Goal: Navigation & Orientation: Find specific page/section

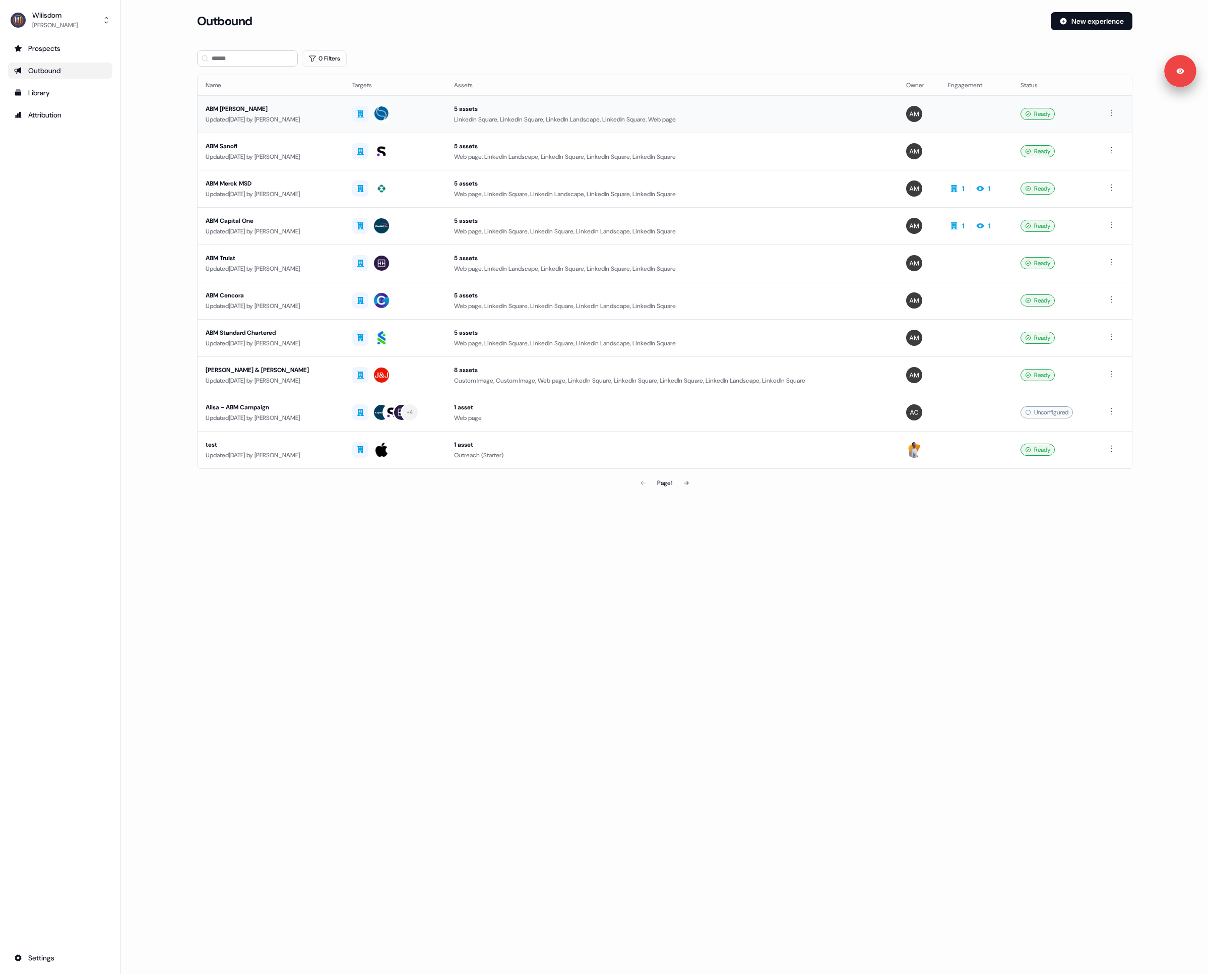
click at [303, 111] on div "ABM [PERSON_NAME]" at bounding box center [271, 109] width 131 height 10
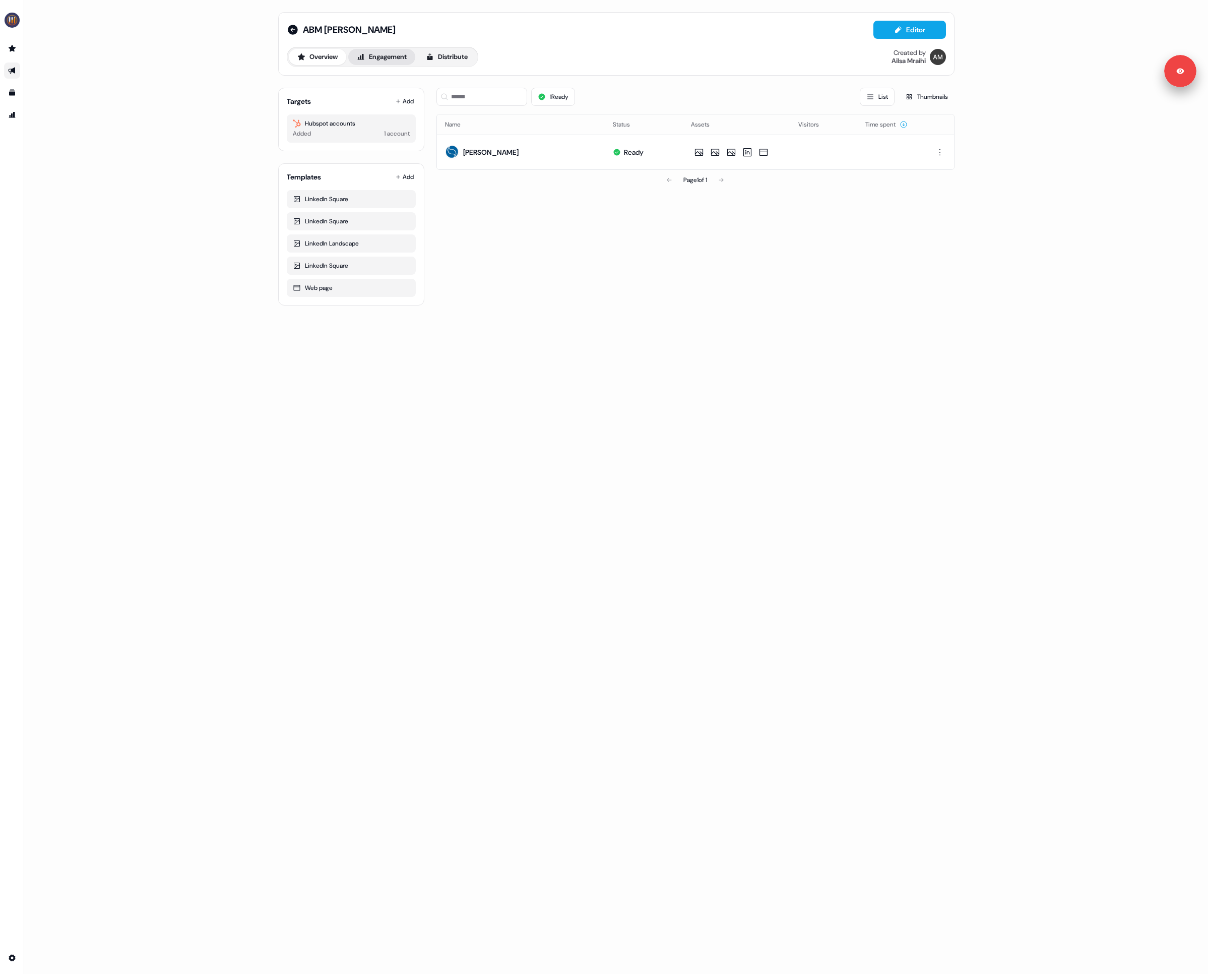
click at [392, 59] on button "Engagement" at bounding box center [381, 57] width 67 height 16
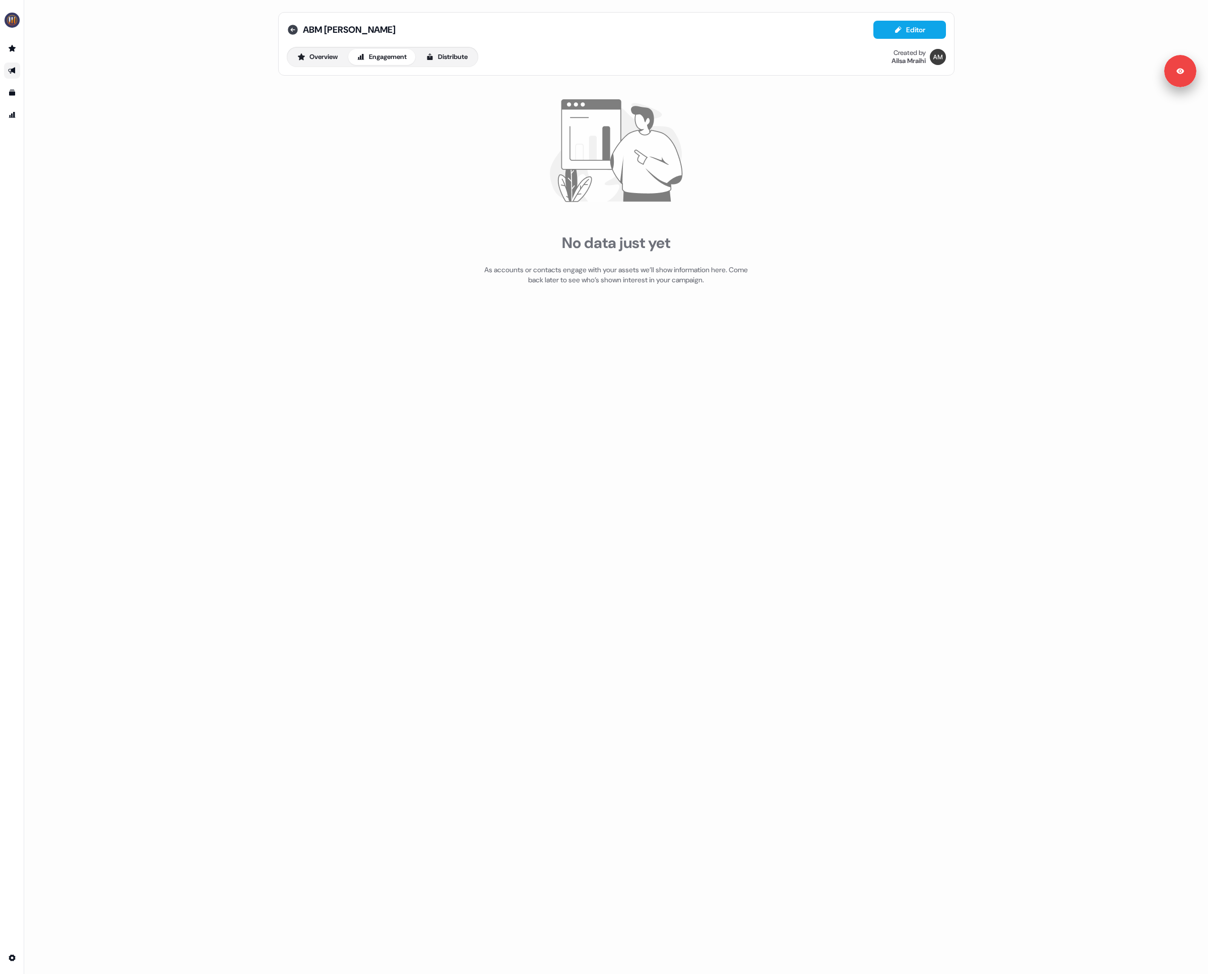
click at [294, 32] on icon at bounding box center [293, 30] width 10 height 10
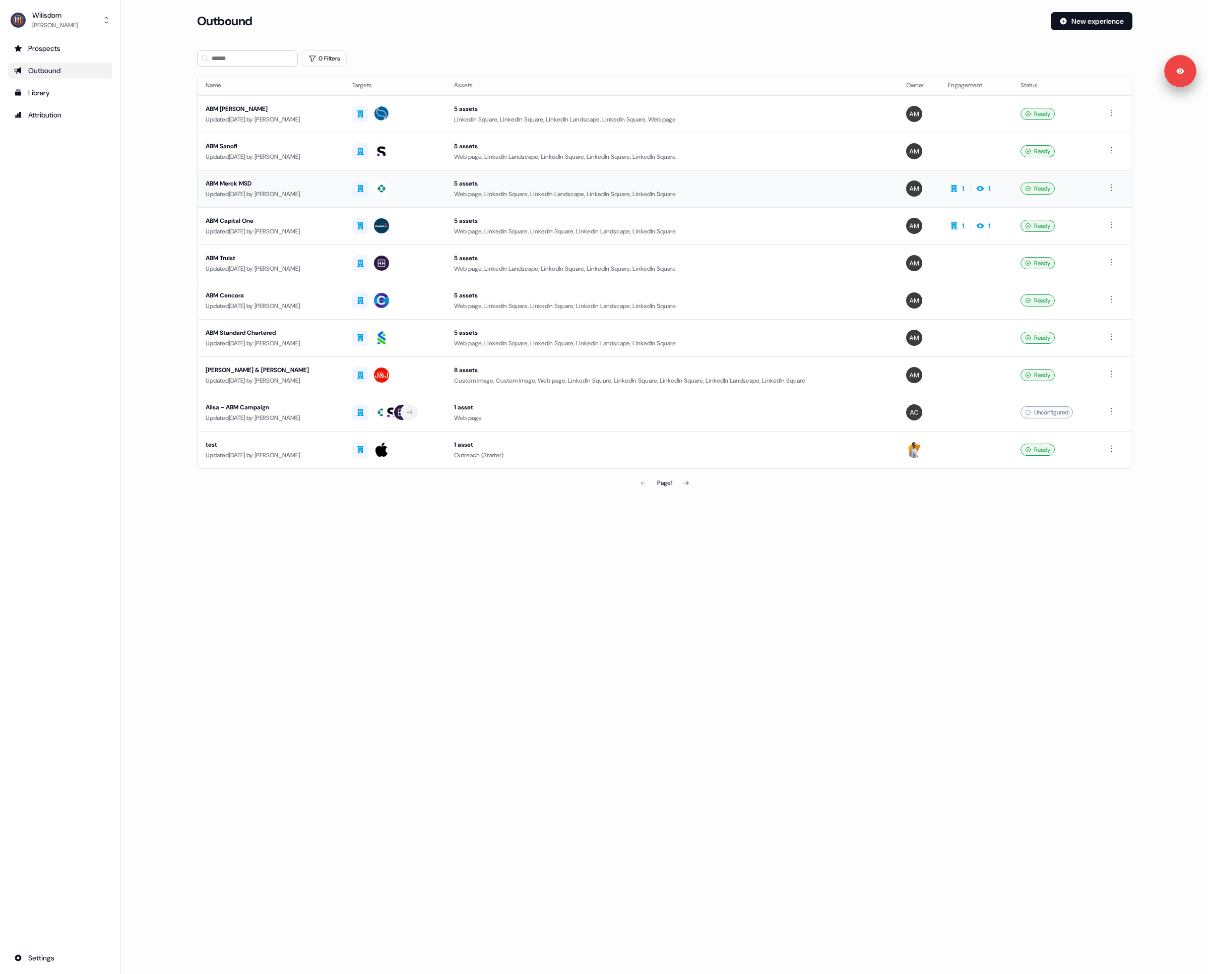
click at [278, 197] on div "Updated [DATE] by [PERSON_NAME]" at bounding box center [271, 194] width 131 height 10
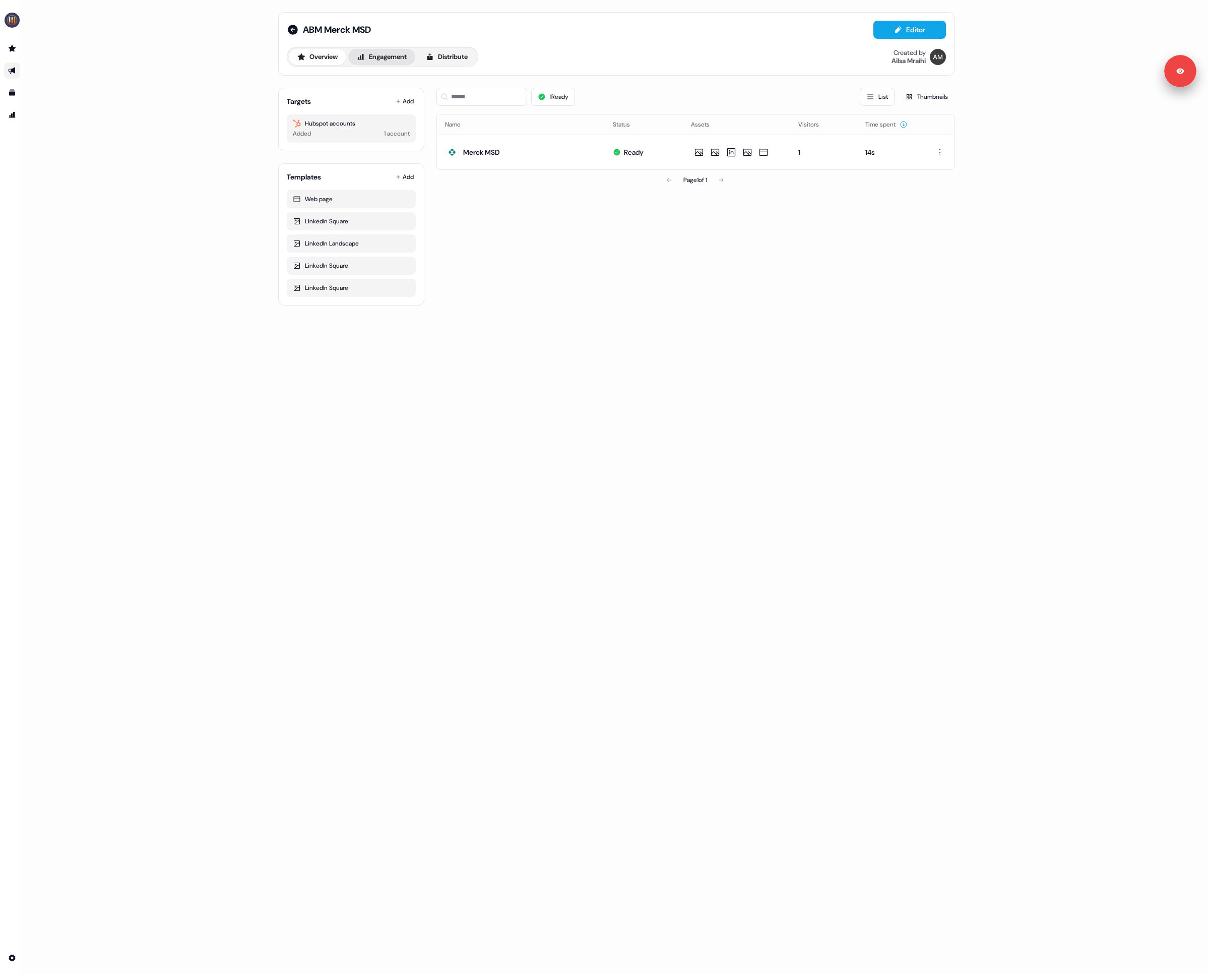
click at [386, 54] on button "Engagement" at bounding box center [381, 57] width 67 height 16
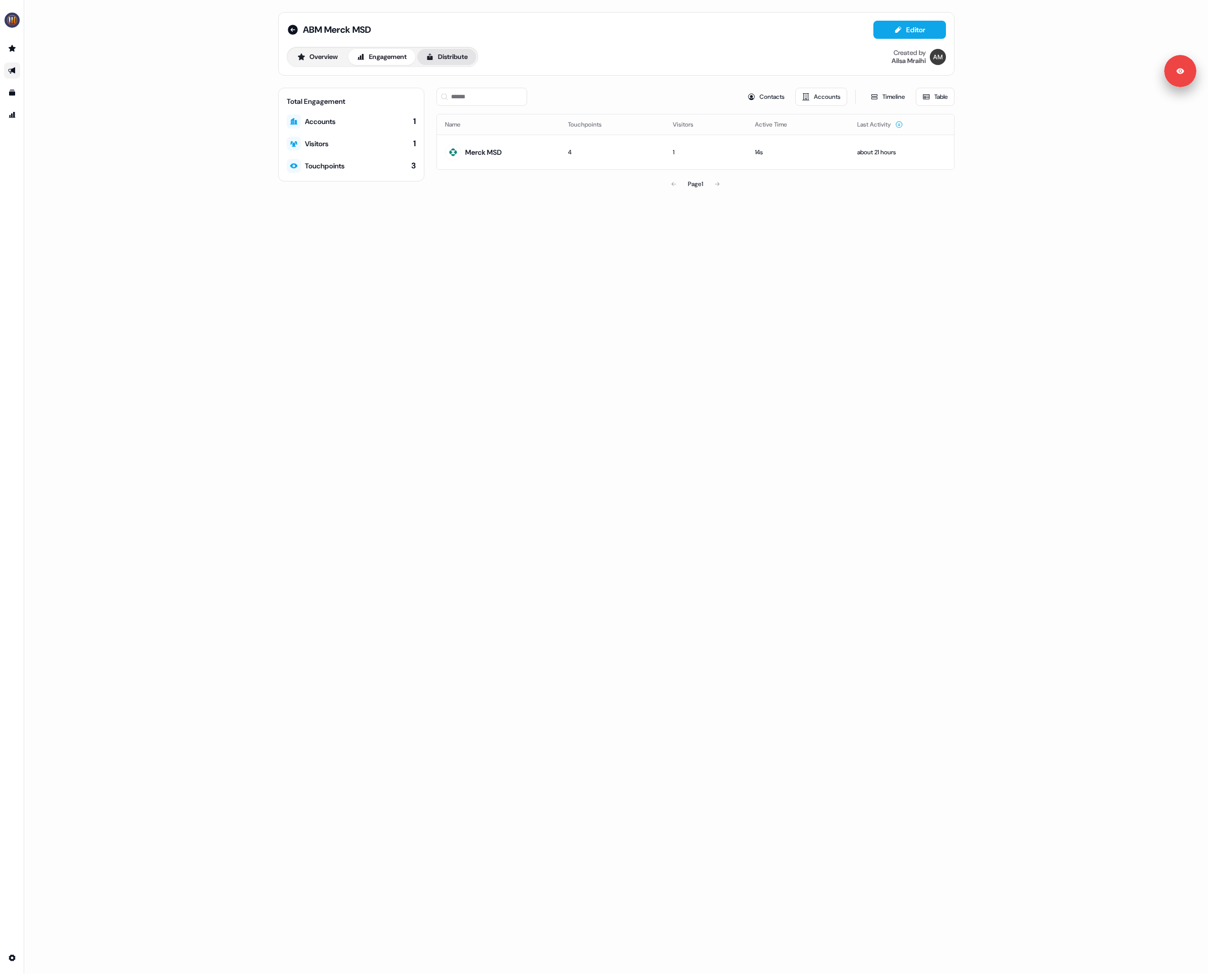
click at [443, 58] on button "Distribute" at bounding box center [446, 57] width 59 height 16
click at [335, 59] on button "Overview" at bounding box center [317, 57] width 57 height 16
click at [285, 35] on div "ABM Merck MSD Editor Overview Engagement Distribute Created by [PERSON_NAME]" at bounding box center [616, 43] width 676 height 63
click at [293, 28] on icon at bounding box center [293, 30] width 10 height 10
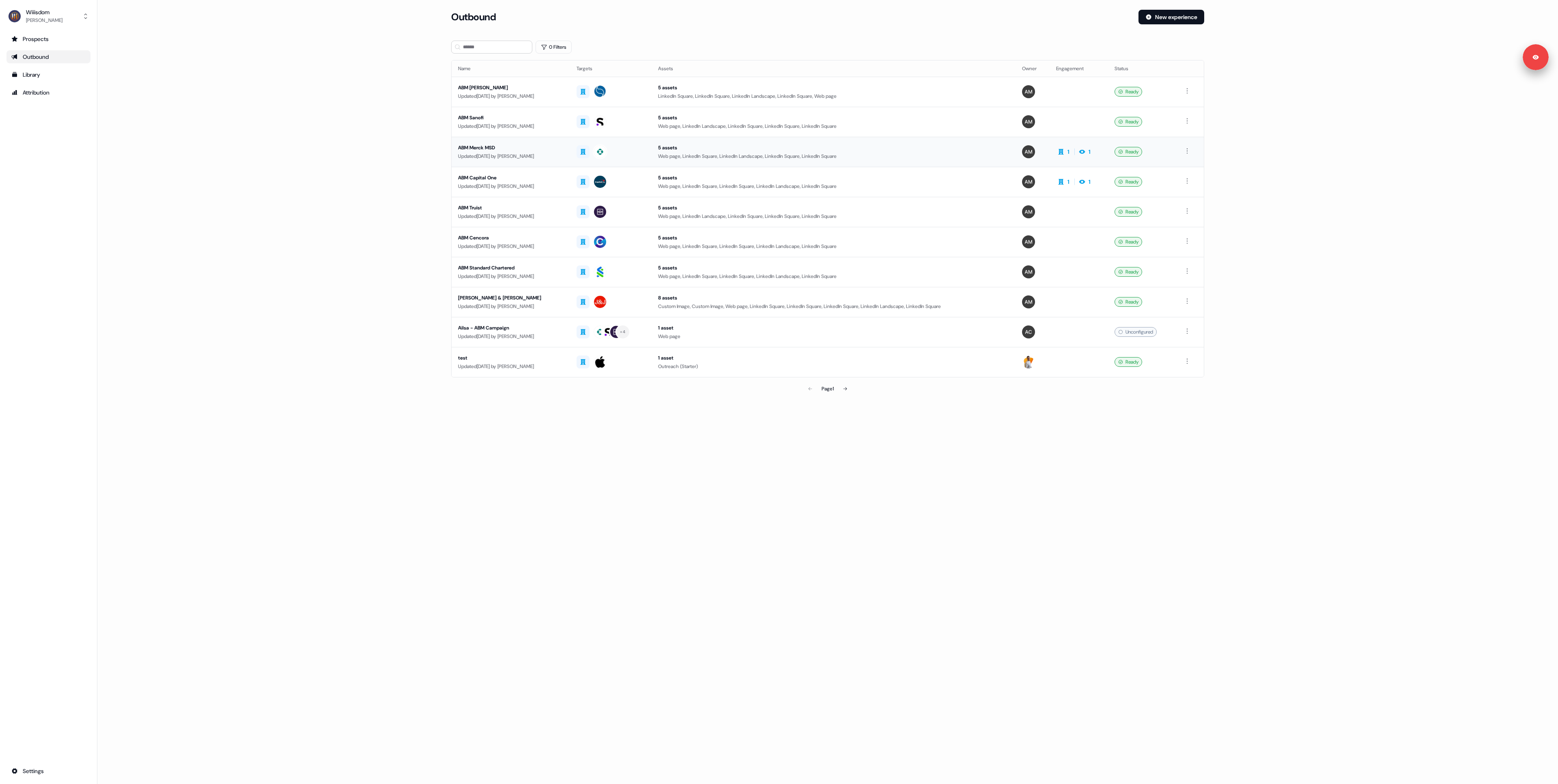
click at [973, 144] on td at bounding box center [1189, 151] width 28 height 30
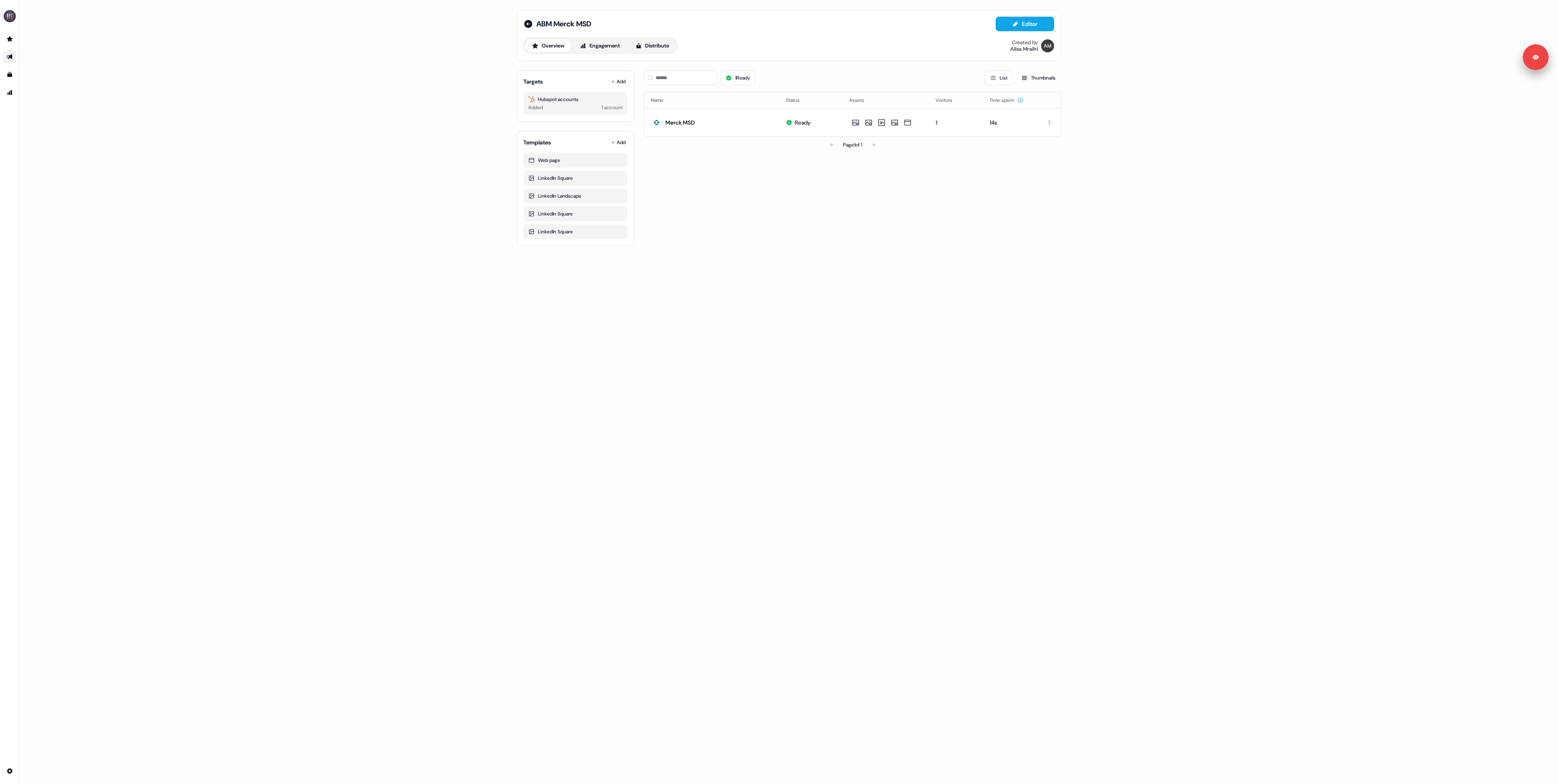
click at [533, 25] on div "ABM Merck MSD" at bounding box center [557, 24] width 68 height 10
click at [528, 25] on icon at bounding box center [528, 24] width 10 height 10
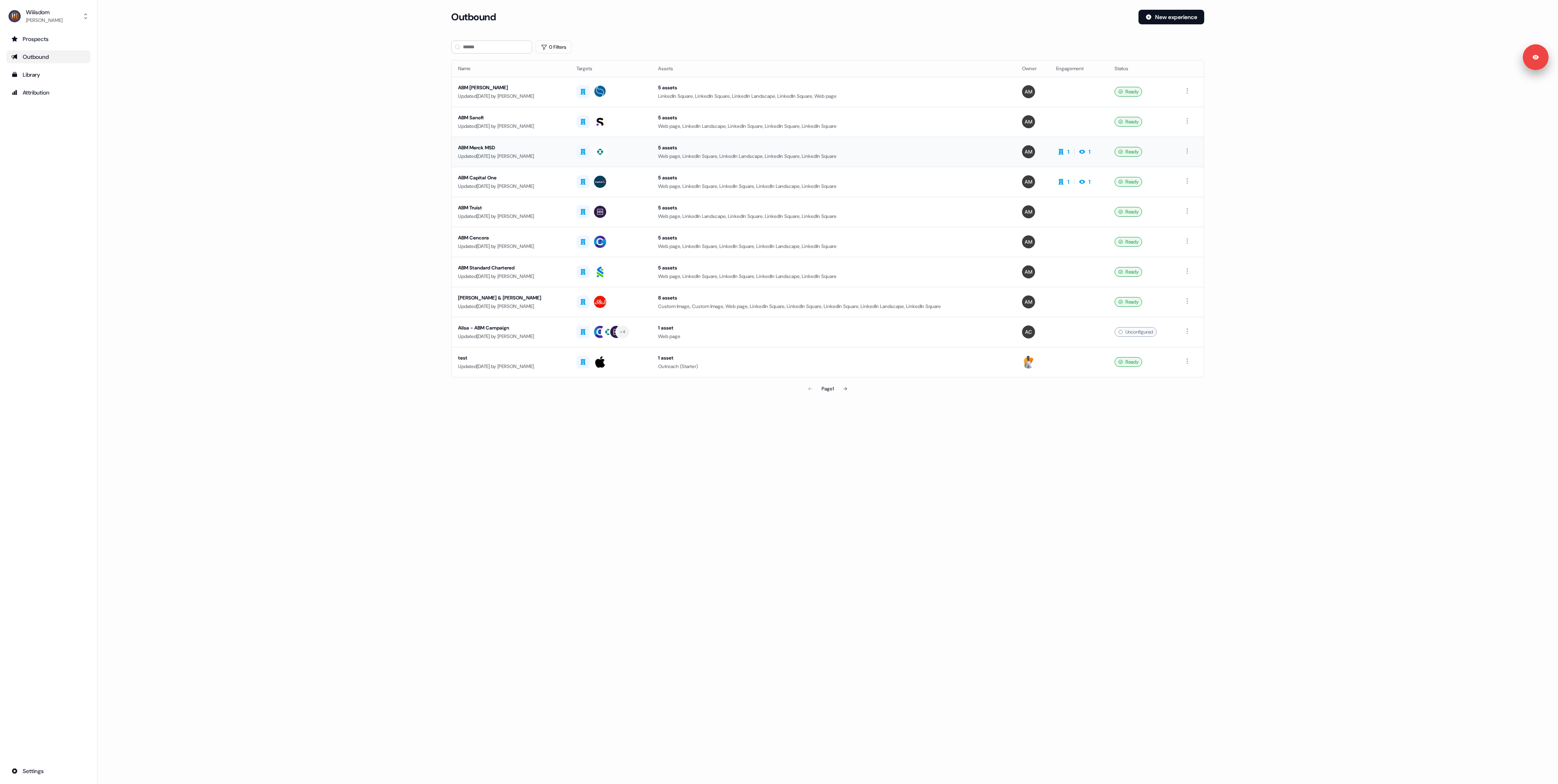
click at [522, 160] on div "Updated [DATE] by [PERSON_NAME]" at bounding box center [510, 156] width 105 height 8
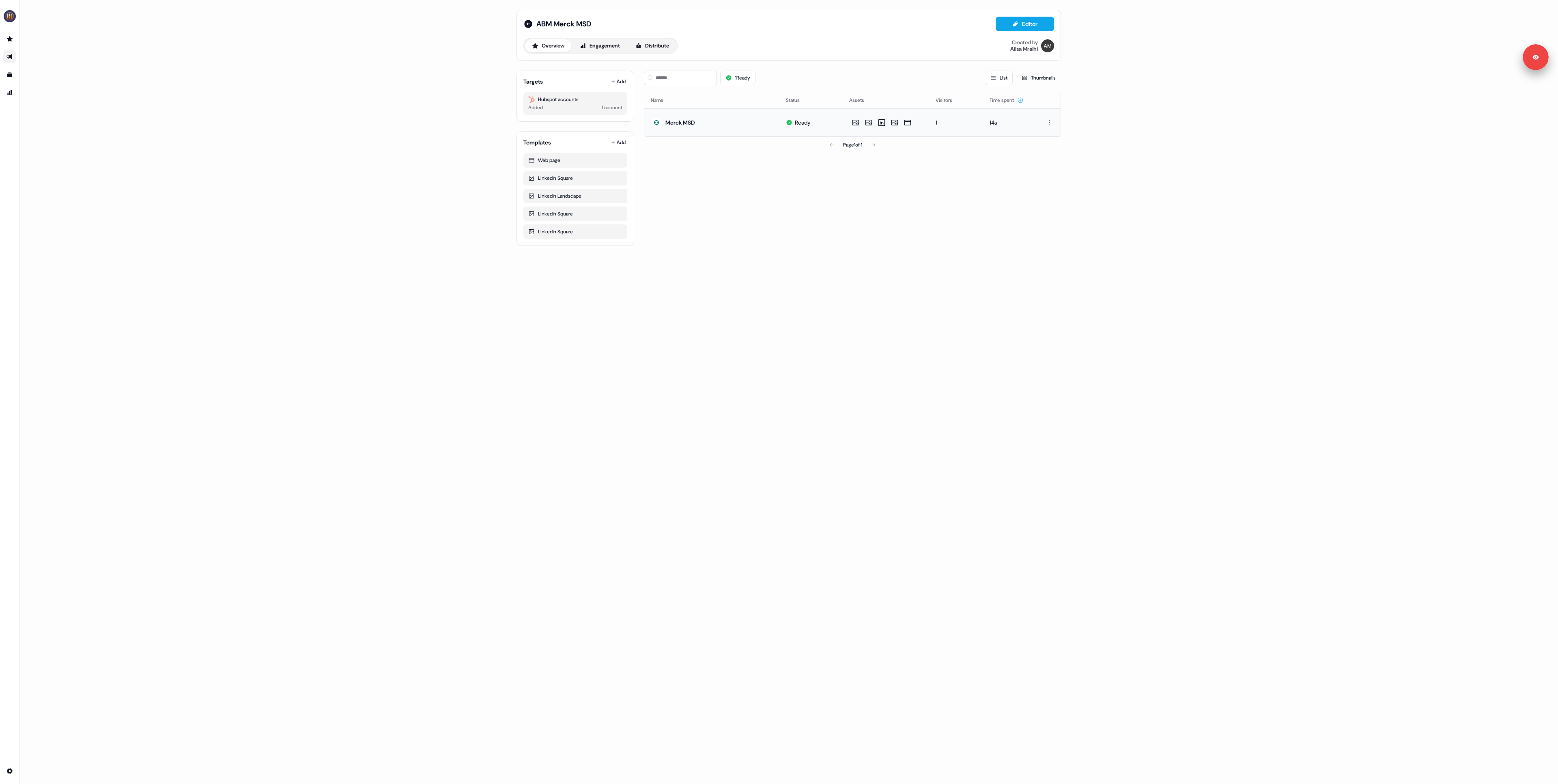
click at [691, 119] on div "Merck MSD" at bounding box center [680, 122] width 30 height 8
click at [607, 47] on button "Engagement" at bounding box center [600, 46] width 54 height 13
click at [685, 119] on div "Merck MSD" at bounding box center [682, 122] width 30 height 8
click at [655, 47] on button "Distribute" at bounding box center [652, 46] width 48 height 13
click at [607, 51] on button "Engagement" at bounding box center [600, 46] width 54 height 13
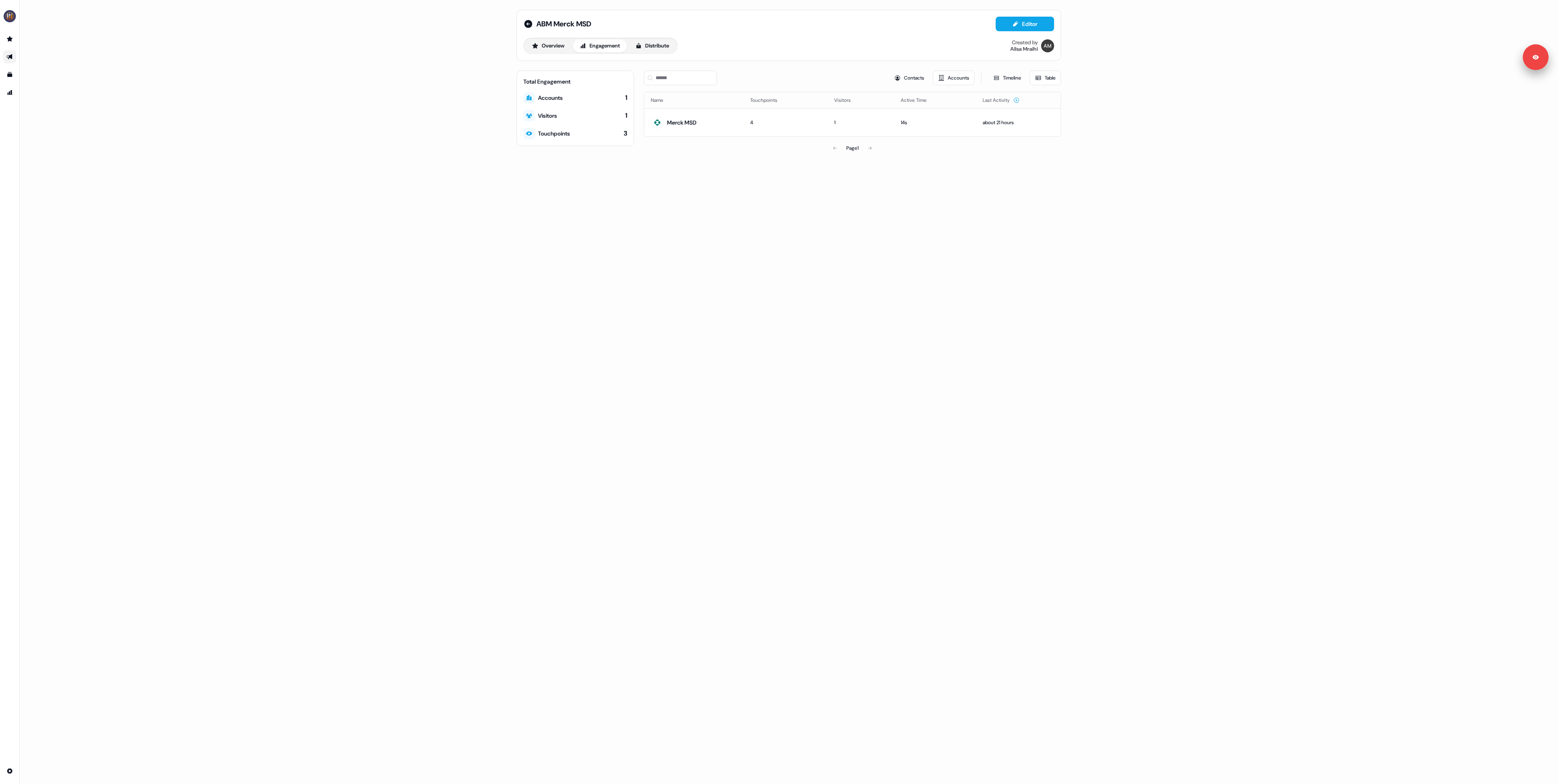
click at [531, 30] on div "ABM Merck MSD Editor" at bounding box center [788, 24] width 531 height 14
click at [531, 23] on icon at bounding box center [528, 24] width 8 height 8
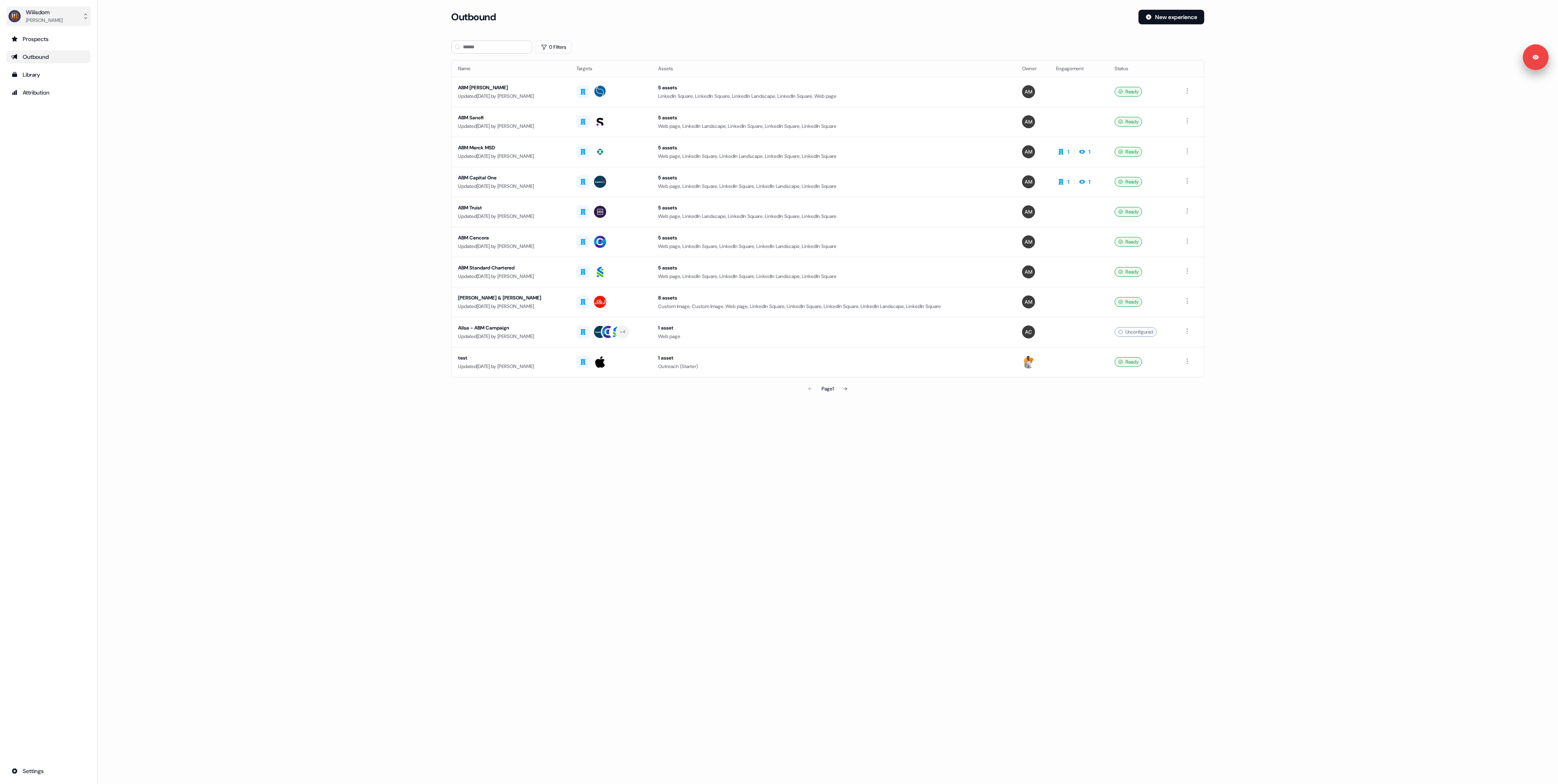
click at [59, 15] on button "Wiiisdom [PERSON_NAME]" at bounding box center [48, 16] width 84 height 19
click at [50, 68] on div "Logout" at bounding box center [48, 68] width 77 height 14
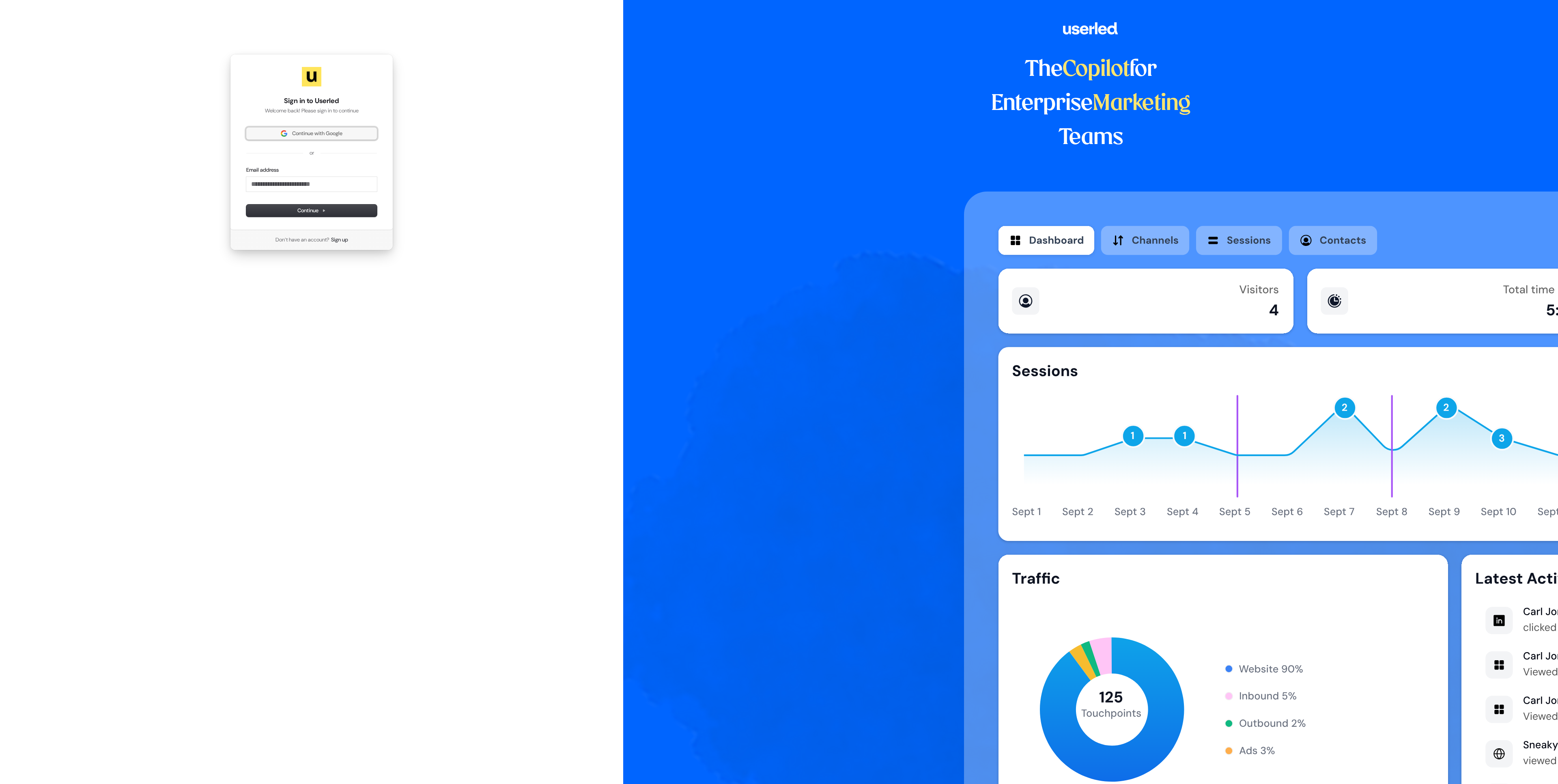
click at [315, 133] on span "Continue with Google" at bounding box center [317, 133] width 50 height 7
